Goal: Information Seeking & Learning: Learn about a topic

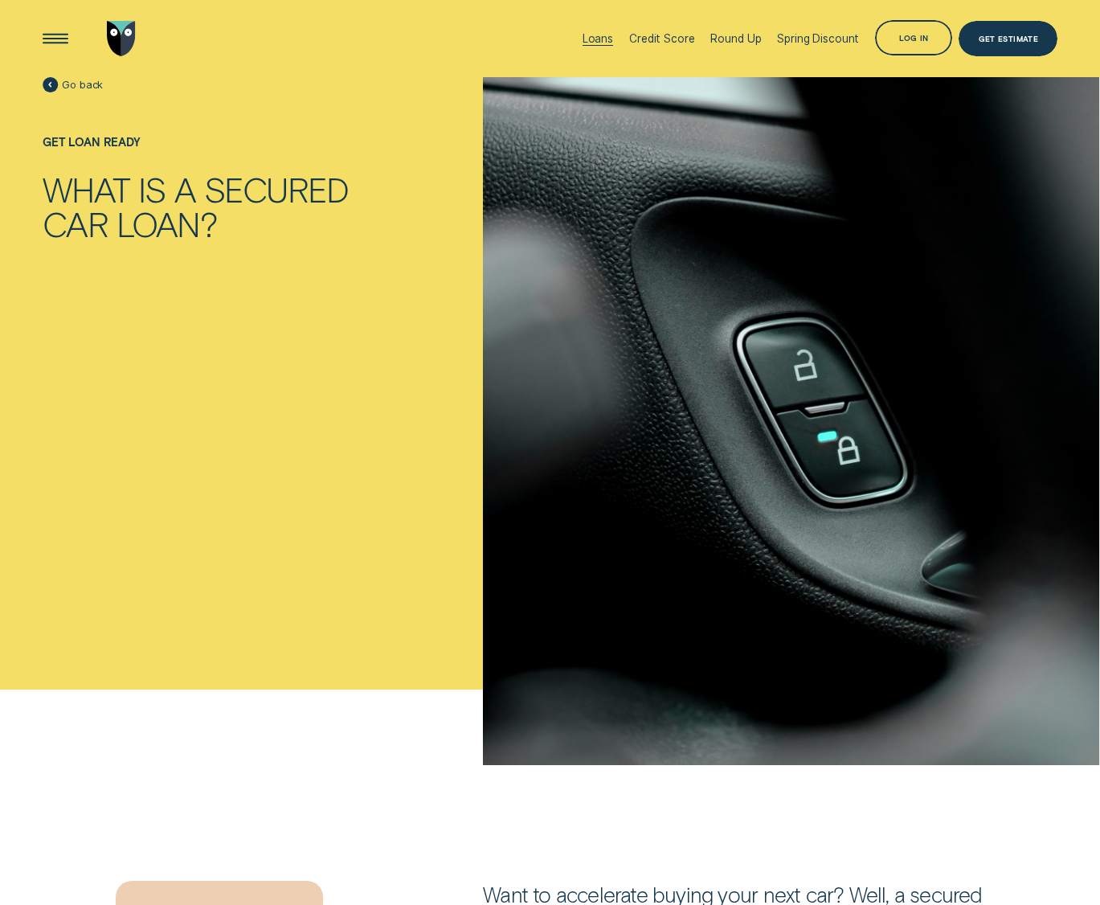
click at [593, 40] on div "Loans" at bounding box center [598, 38] width 31 height 13
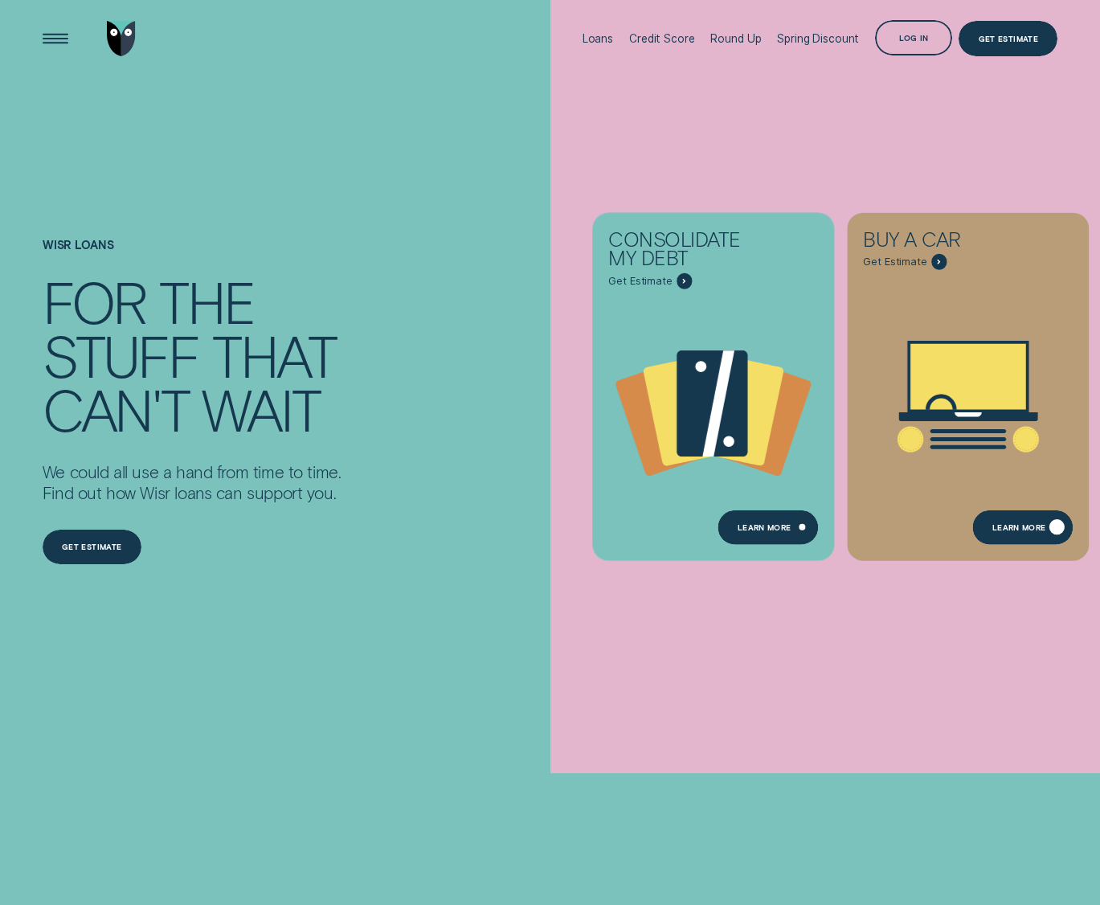
click at [1011, 522] on div "Learn More" at bounding box center [1023, 526] width 100 height 35
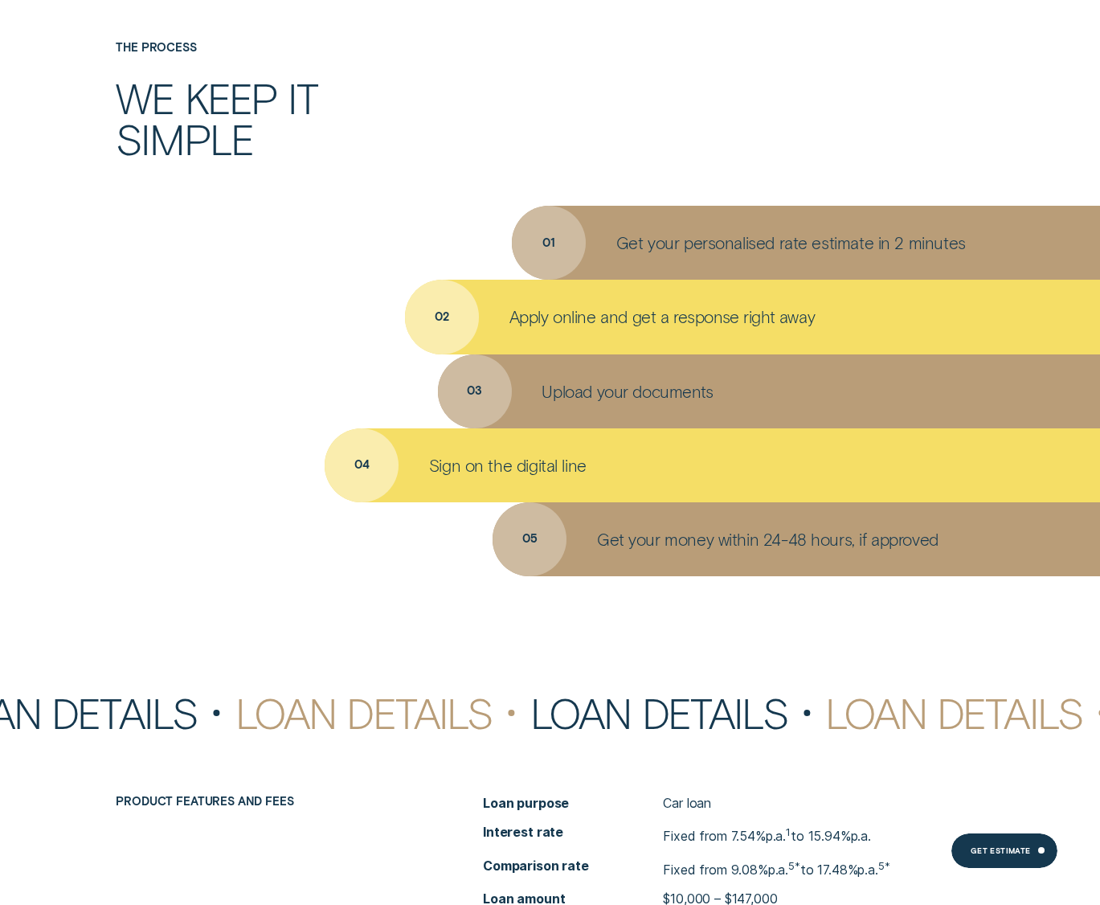
scroll to position [5464, 0]
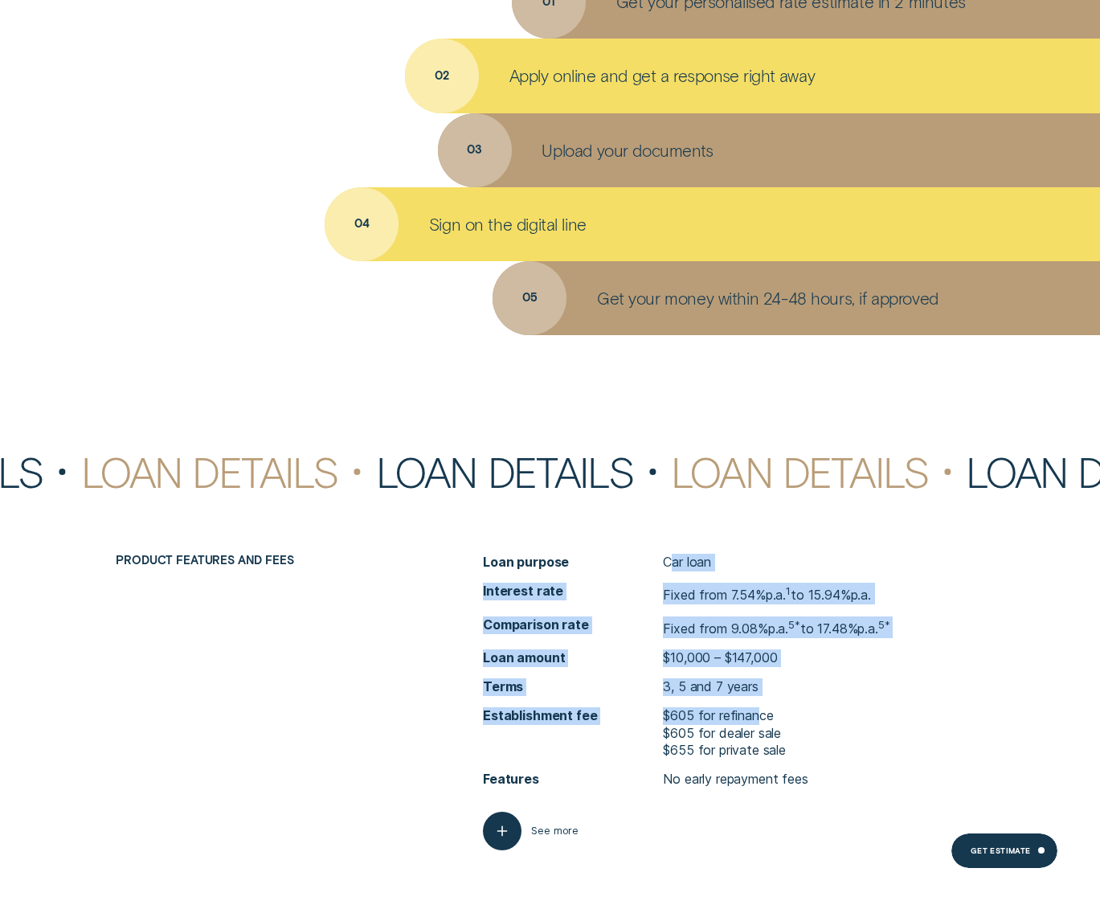
drag, startPoint x: 668, startPoint y: 560, endPoint x: 760, endPoint y: 699, distance: 166.5
click at [760, 699] on ul "Loan purpose Car loan Interest rate Fixed from 7.54% p.a. 1 to 15.94% p.a. Comp…" at bounding box center [733, 671] width 501 height 235
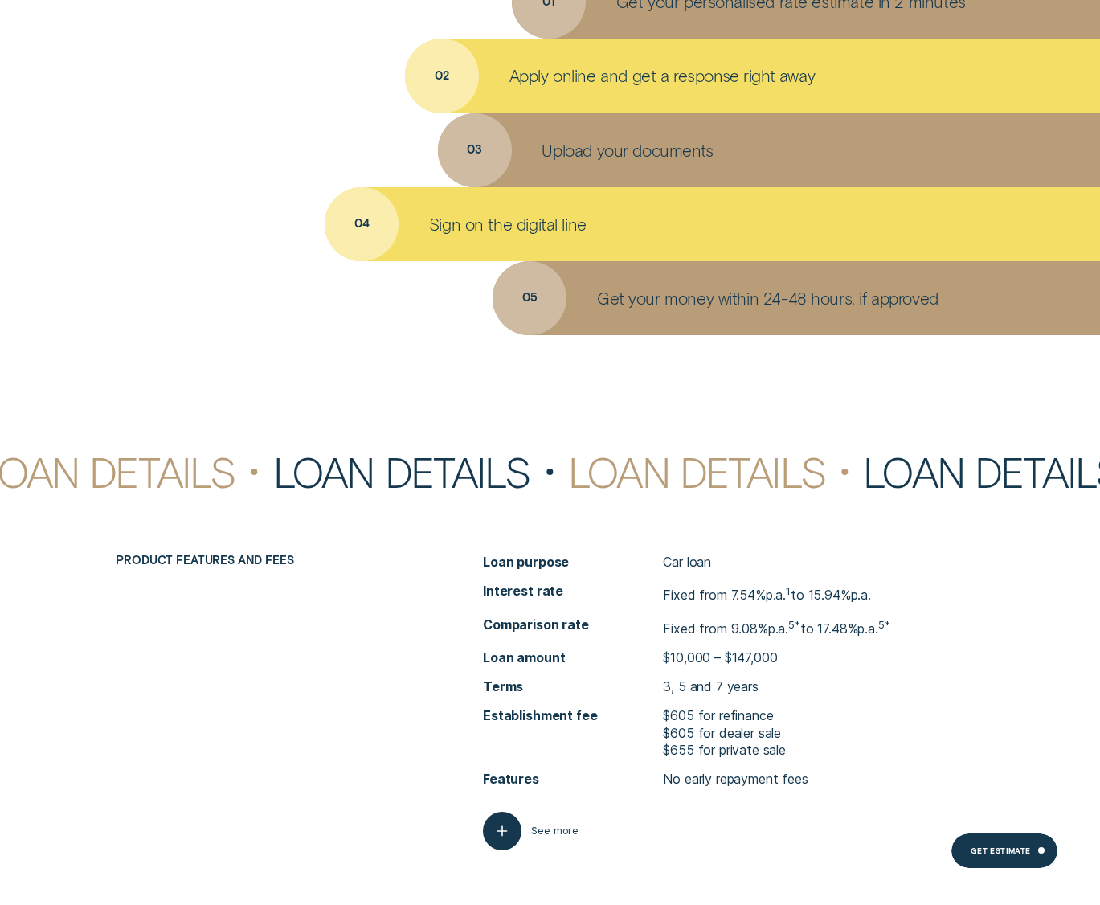
click at [765, 744] on p "$655 for private sale" at bounding box center [724, 751] width 123 height 18
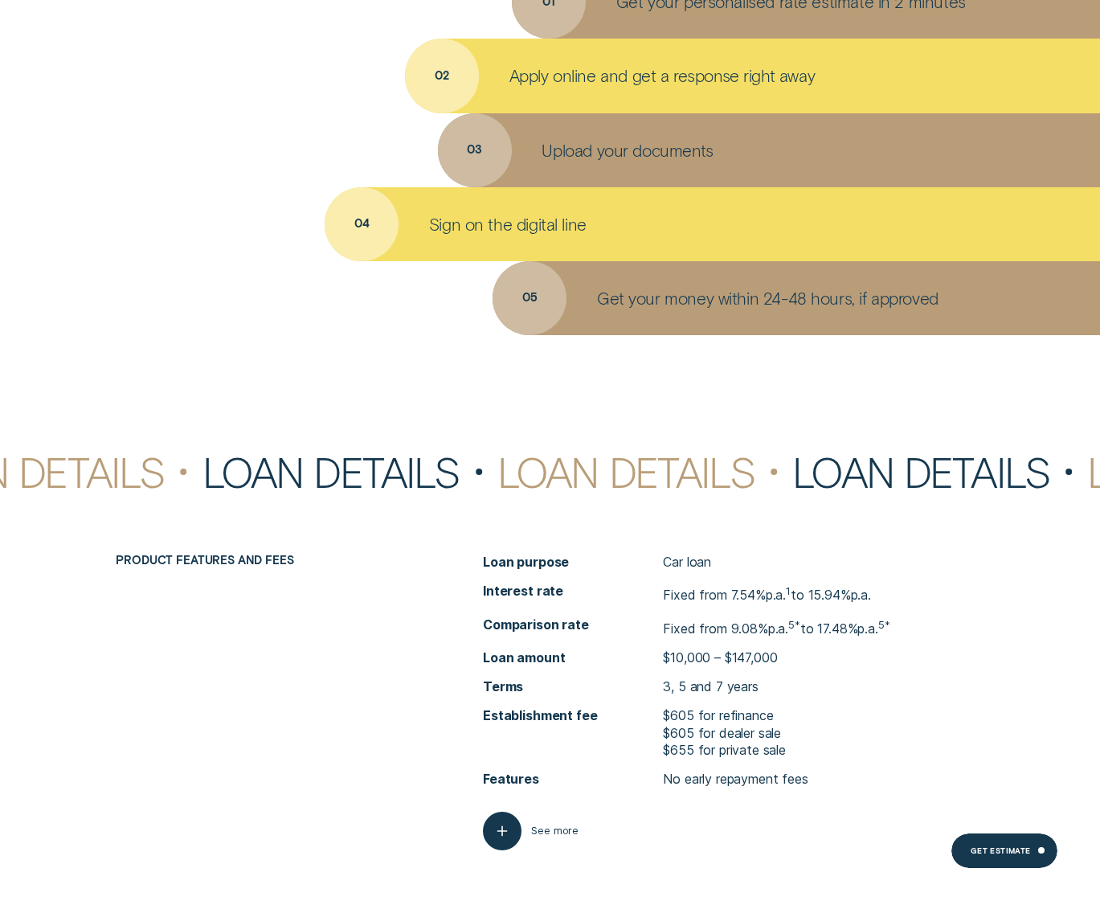
scroll to position [5624, 0]
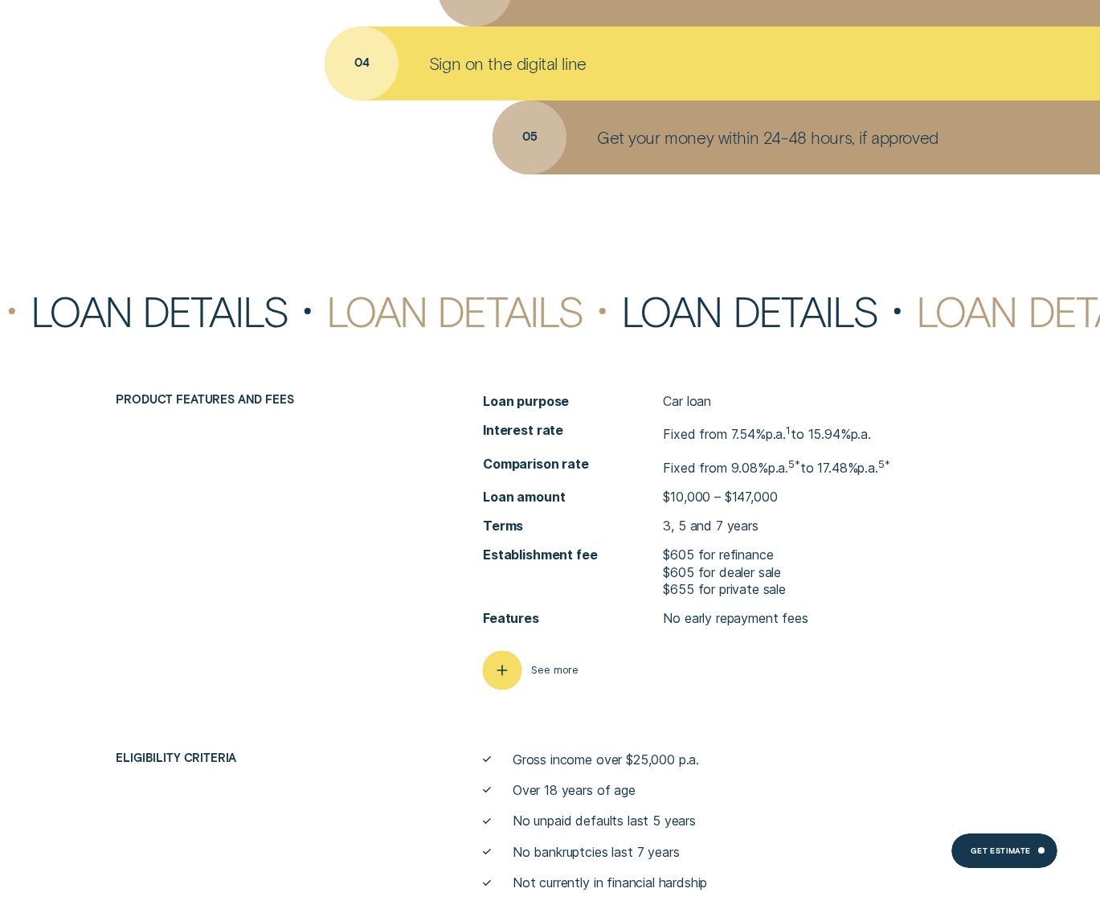
click at [507, 667] on icon "button" at bounding box center [502, 669] width 19 height 25
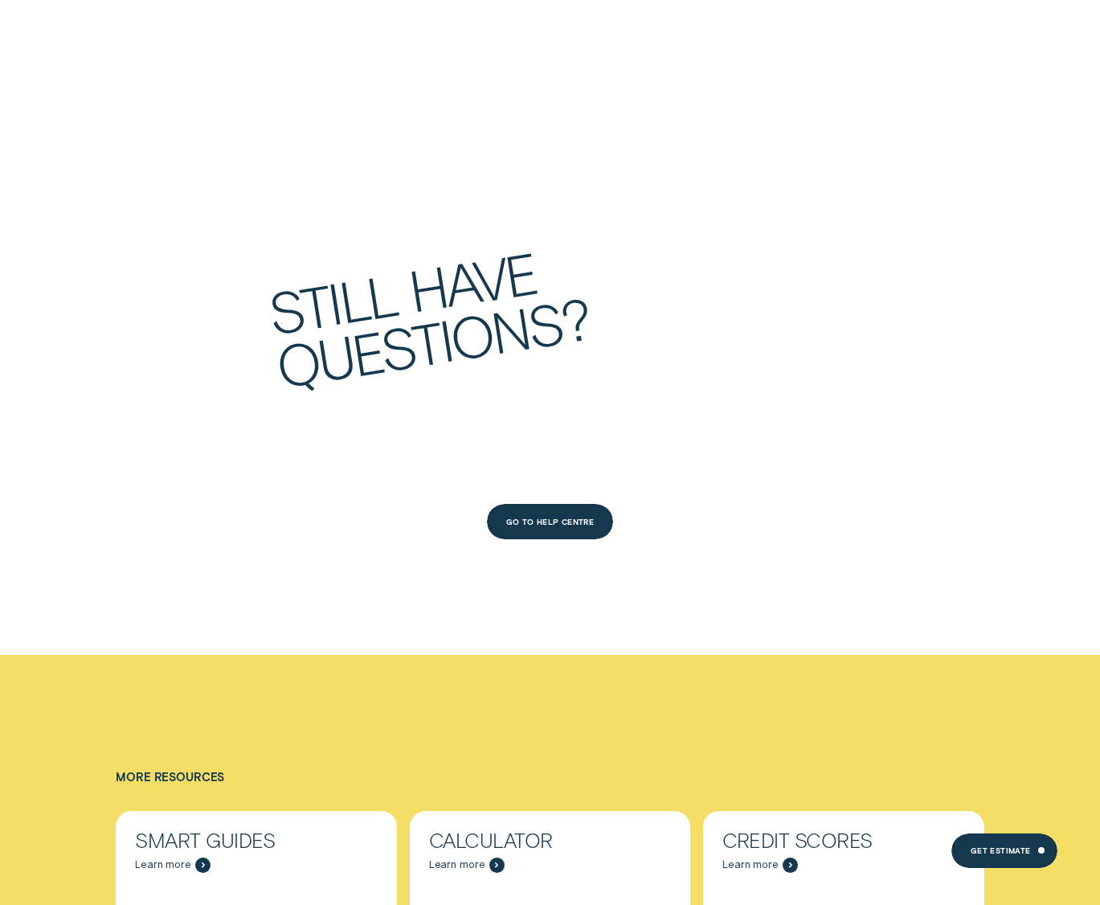
scroll to position [8919, 0]
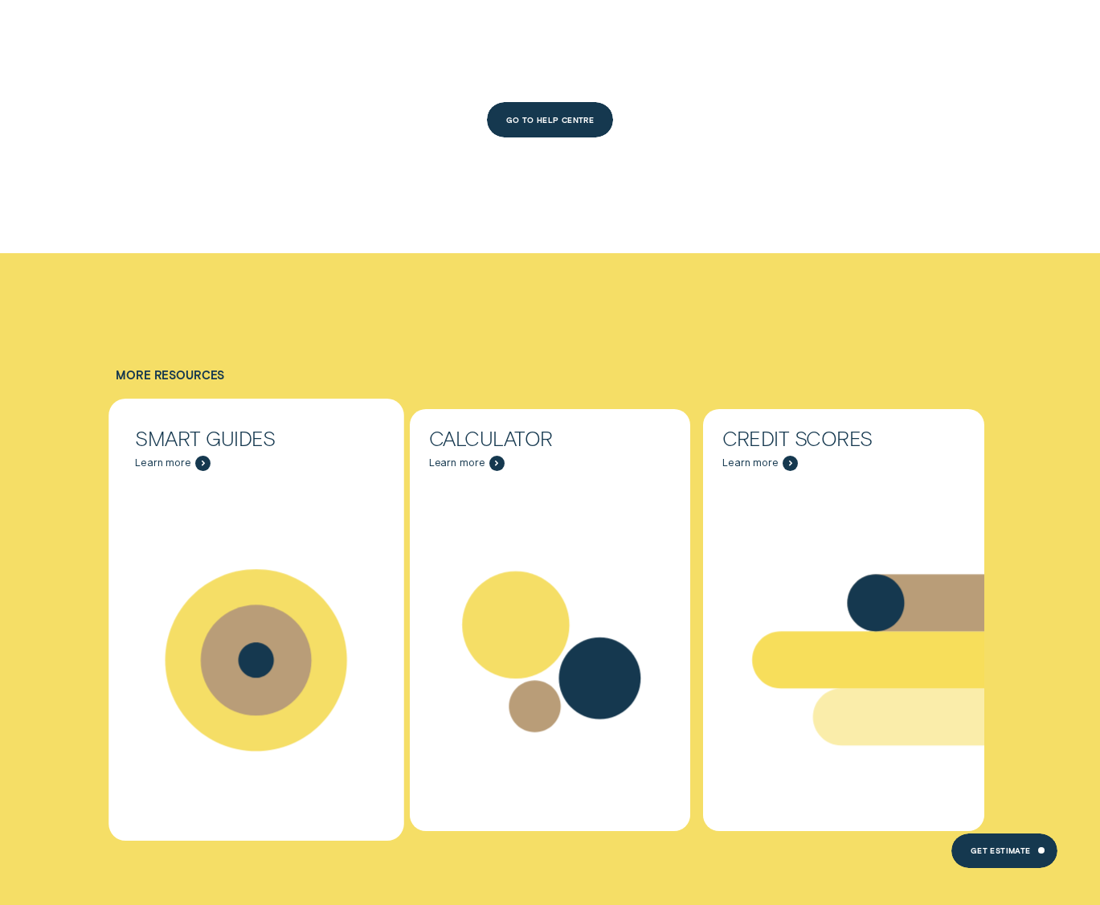
click at [174, 456] on span "Learn more" at bounding box center [163, 462] width 56 height 13
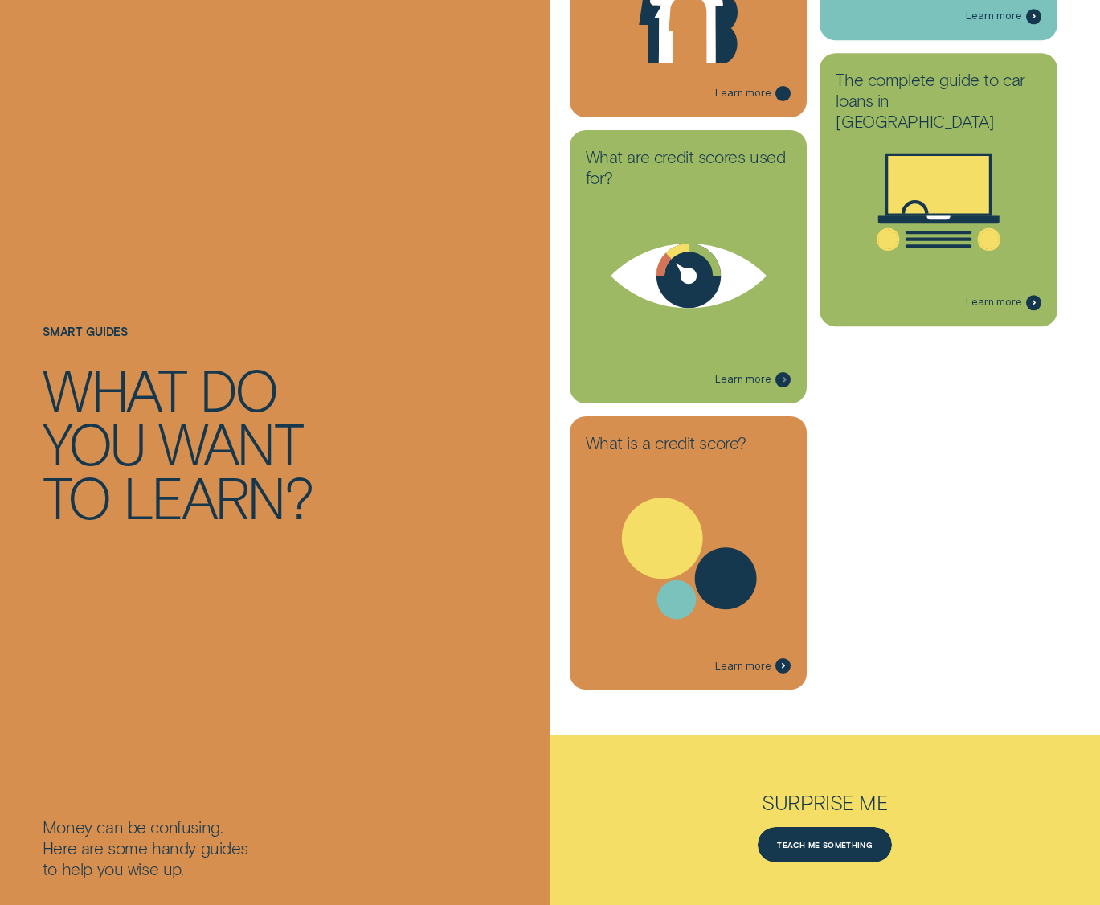
scroll to position [2169, 0]
